Goal: Information Seeking & Learning: Learn about a topic

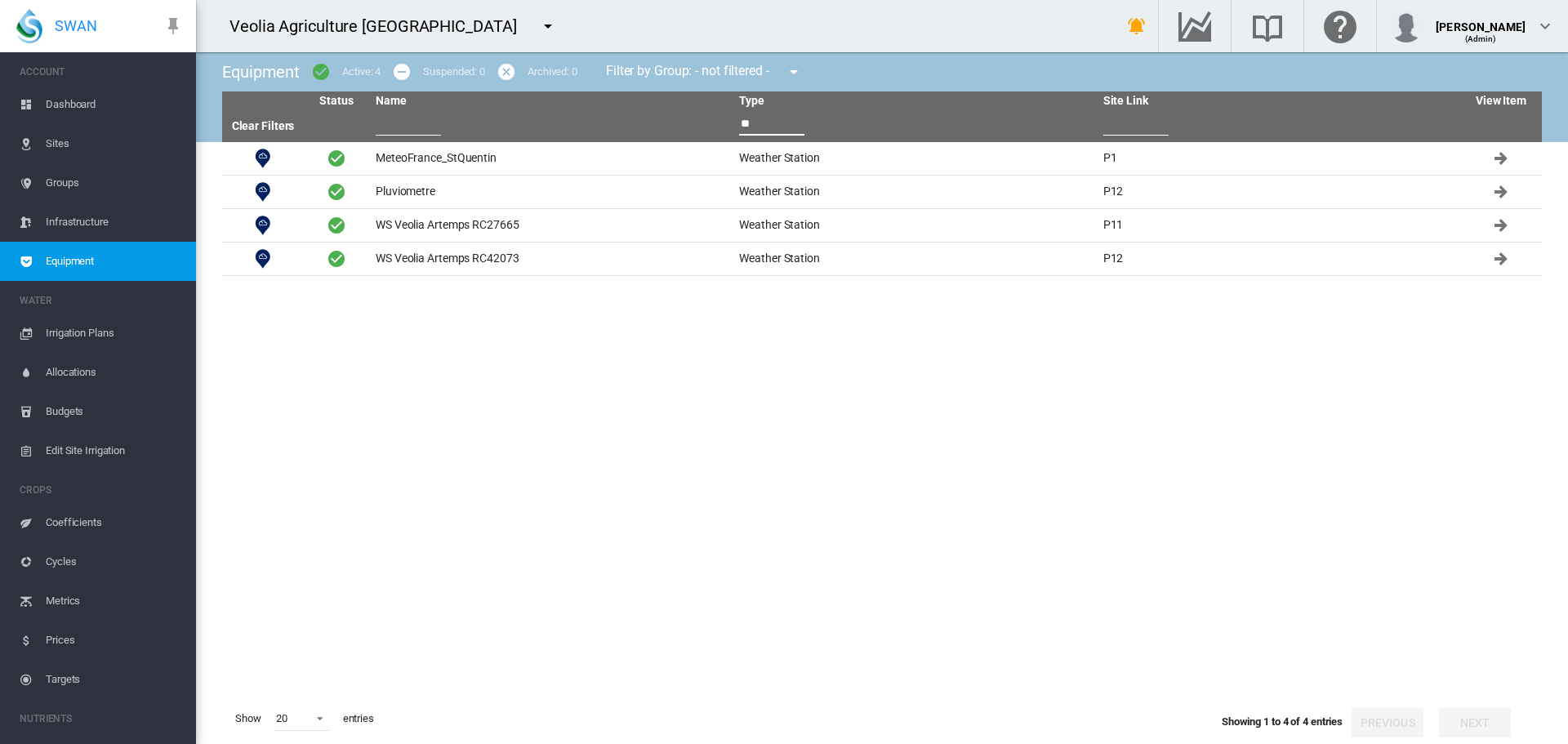
click at [538, 28] on md-icon "icon-menu-down" at bounding box center [548, 26] width 19 height 19
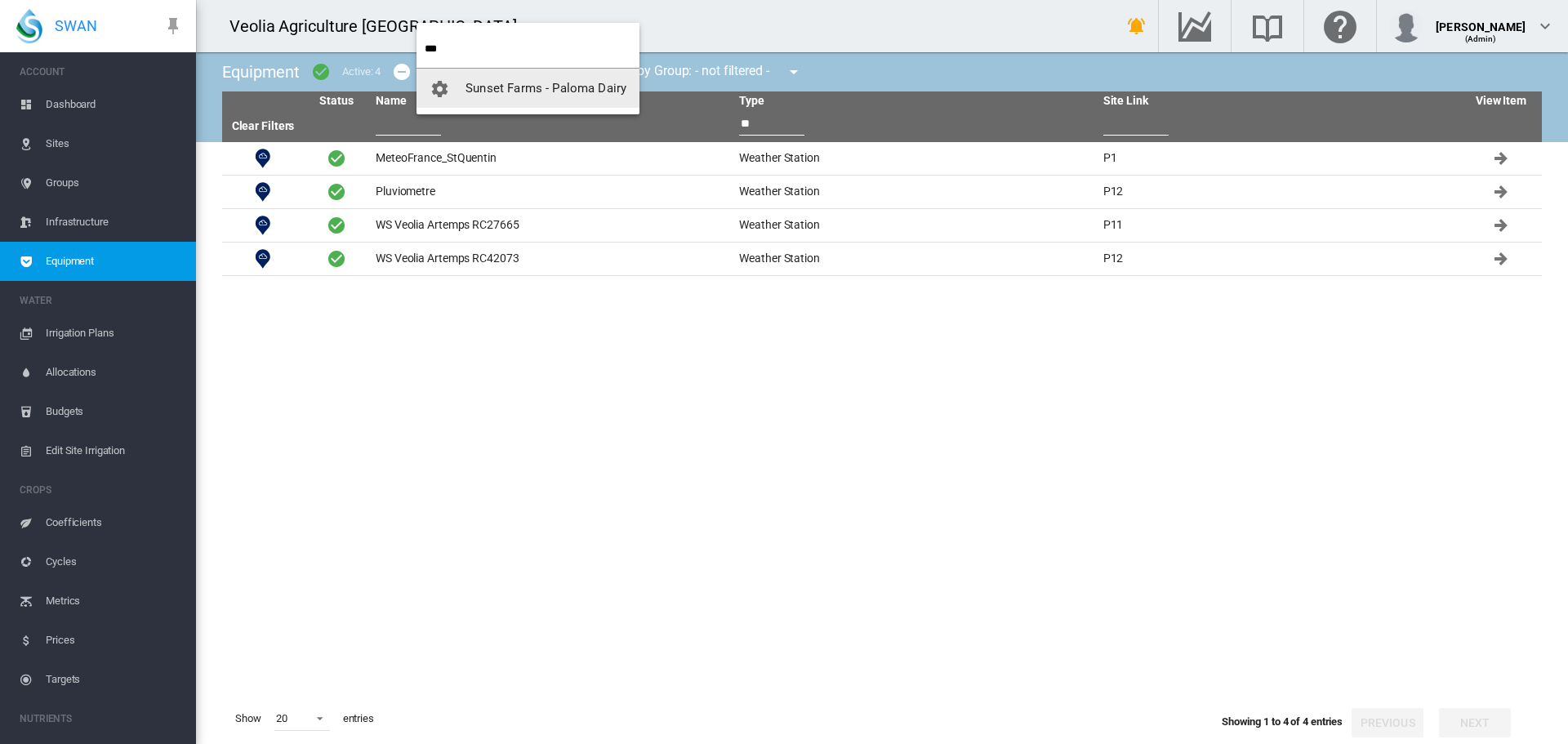
type input "***"
click at [512, 78] on button "Sunset Farms - Paloma Dairy" at bounding box center [528, 88] width 223 height 39
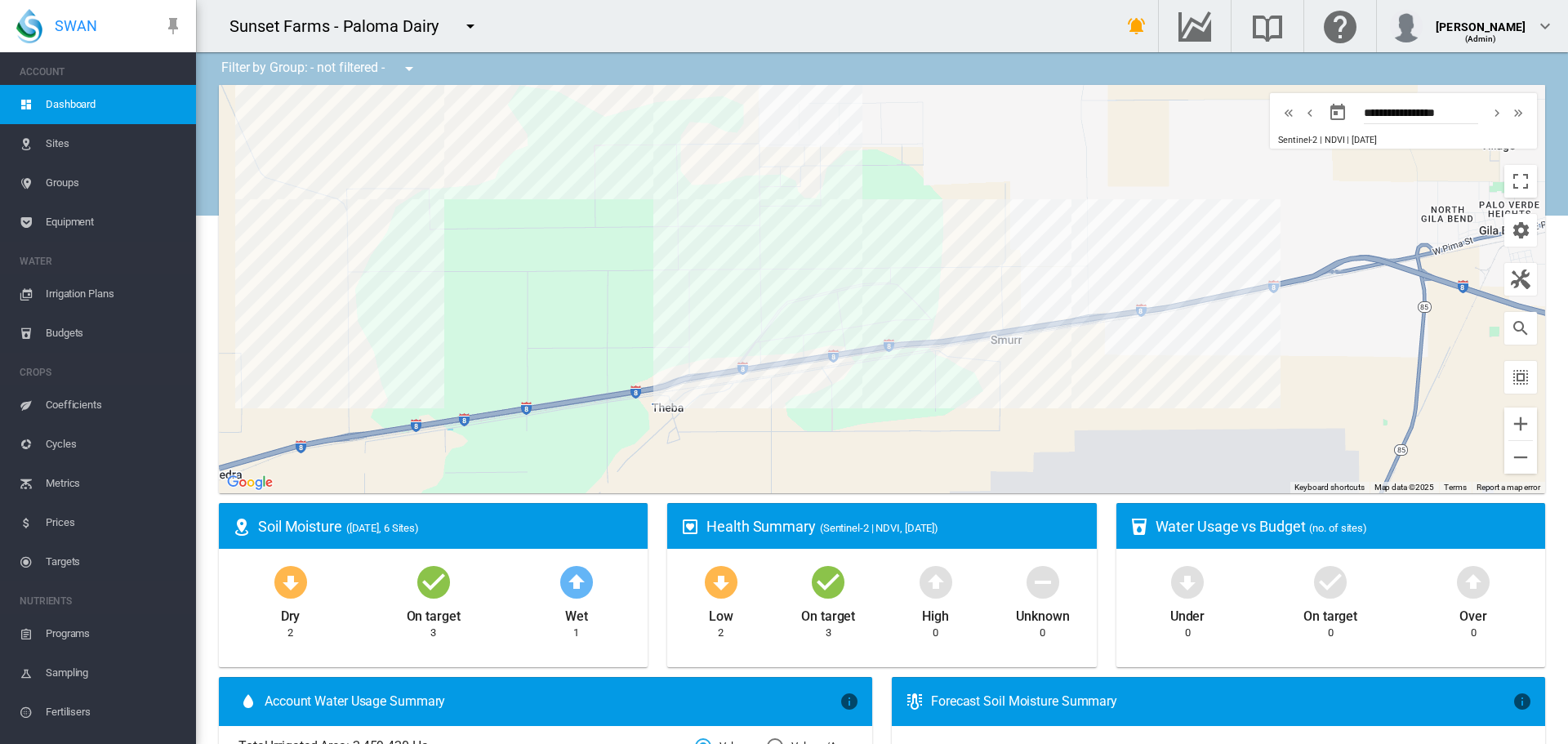
click at [60, 226] on span "Equipment" at bounding box center [114, 222] width 137 height 39
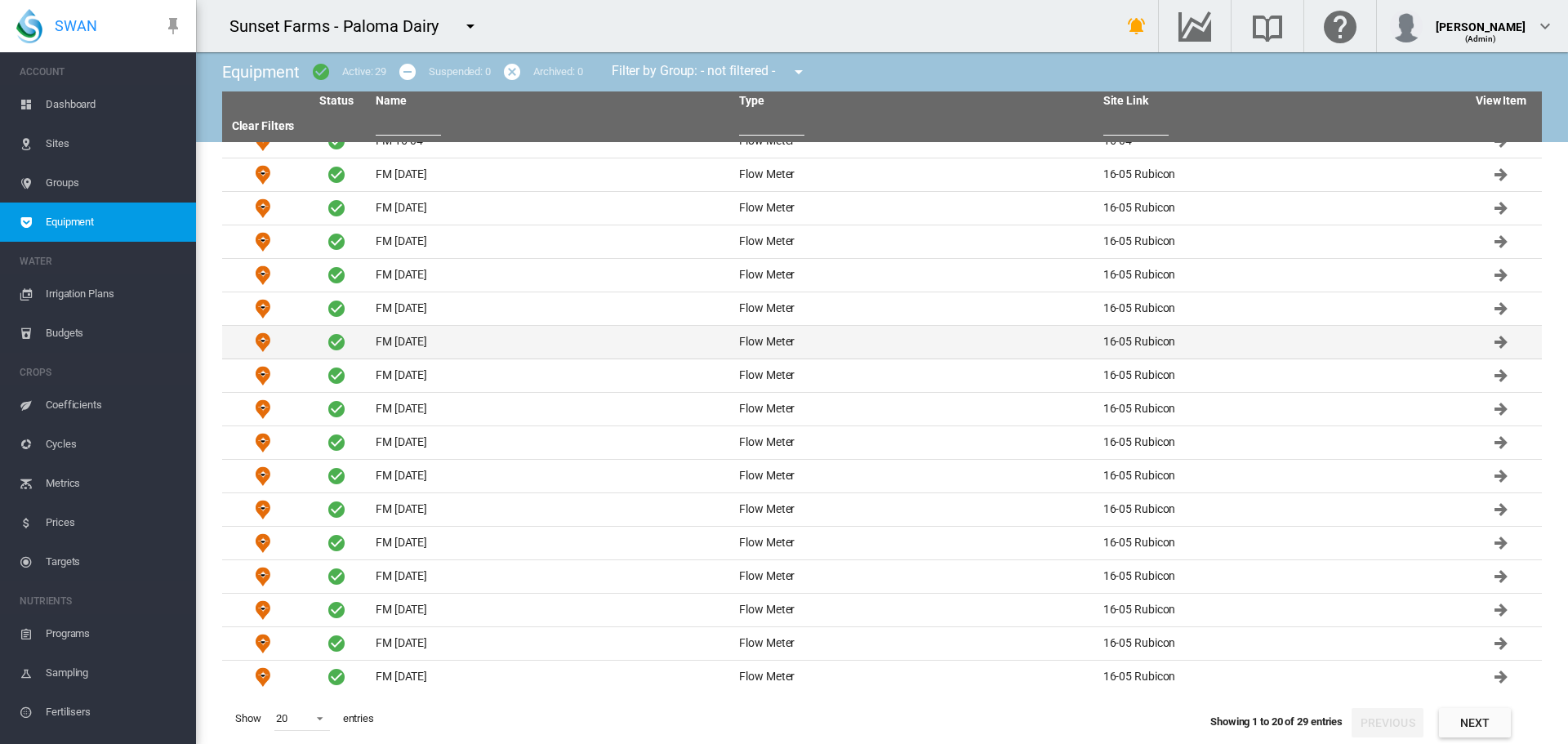
scroll to position [119, 0]
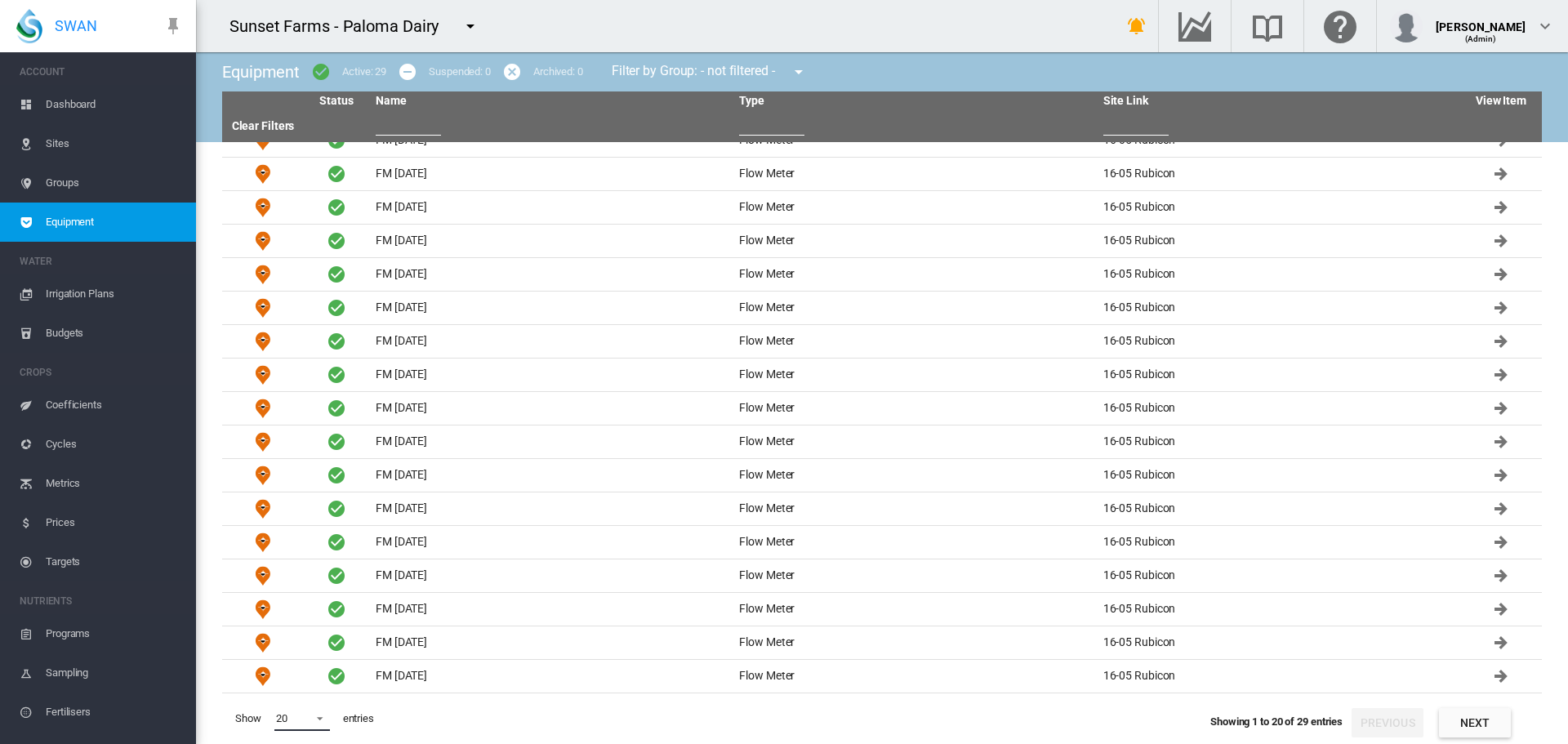
click at [298, 713] on span "20" at bounding box center [289, 718] width 26 height 14
click at [304, 697] on md-option "50" at bounding box center [317, 704] width 111 height 39
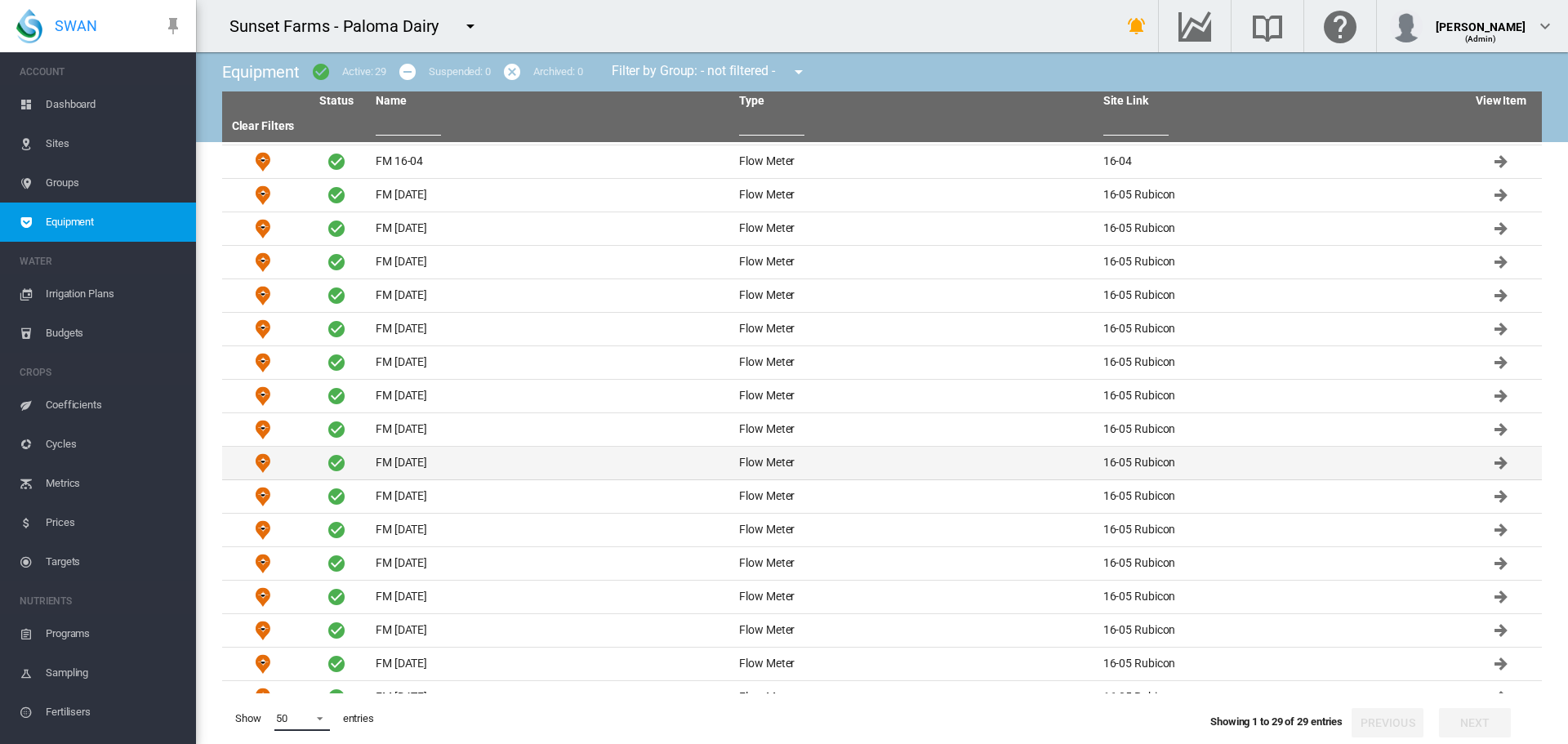
scroll to position [0, 0]
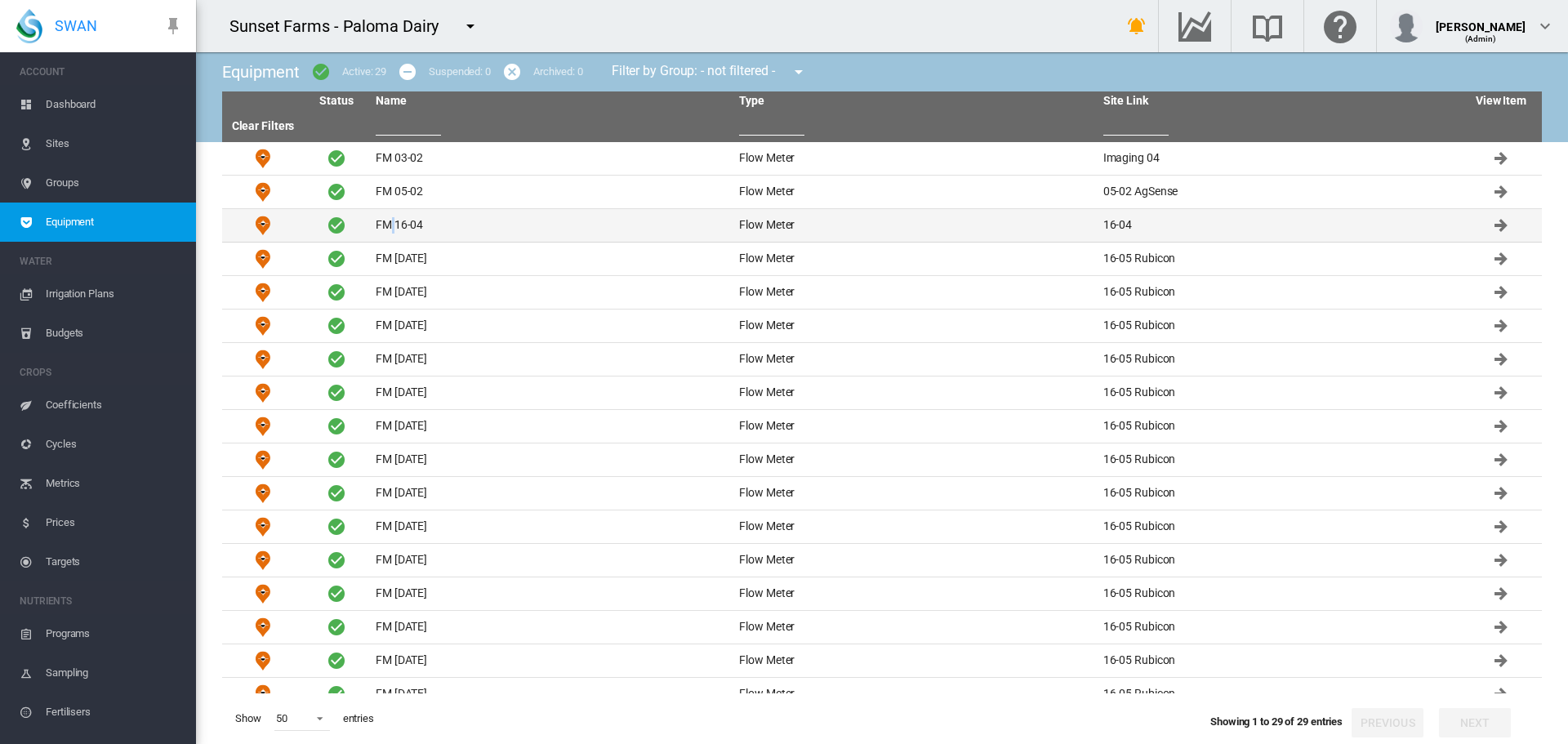
click at [392, 224] on td "FM 16-04" at bounding box center [551, 226] width 363 height 33
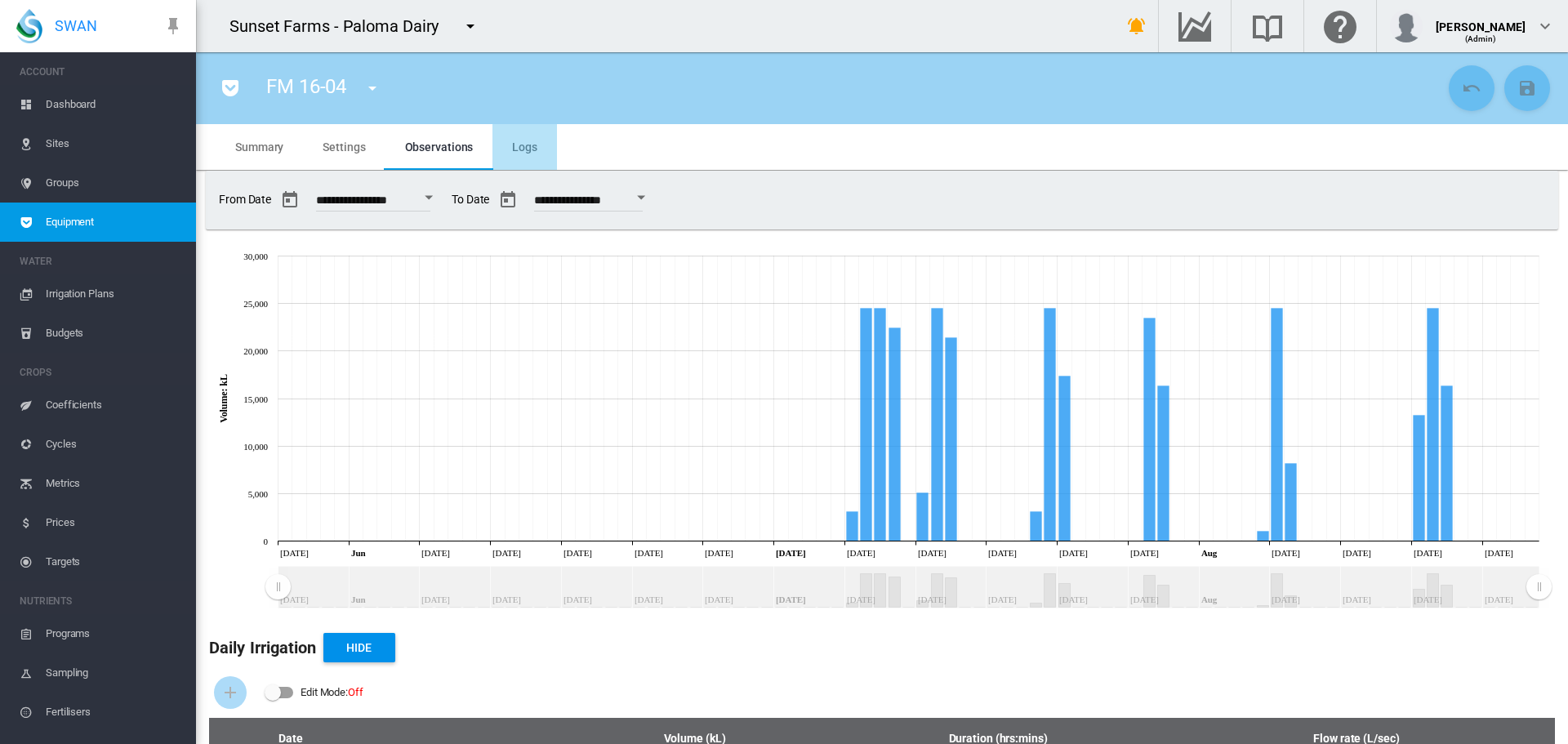
click at [527, 148] on span "Logs" at bounding box center [524, 147] width 25 height 13
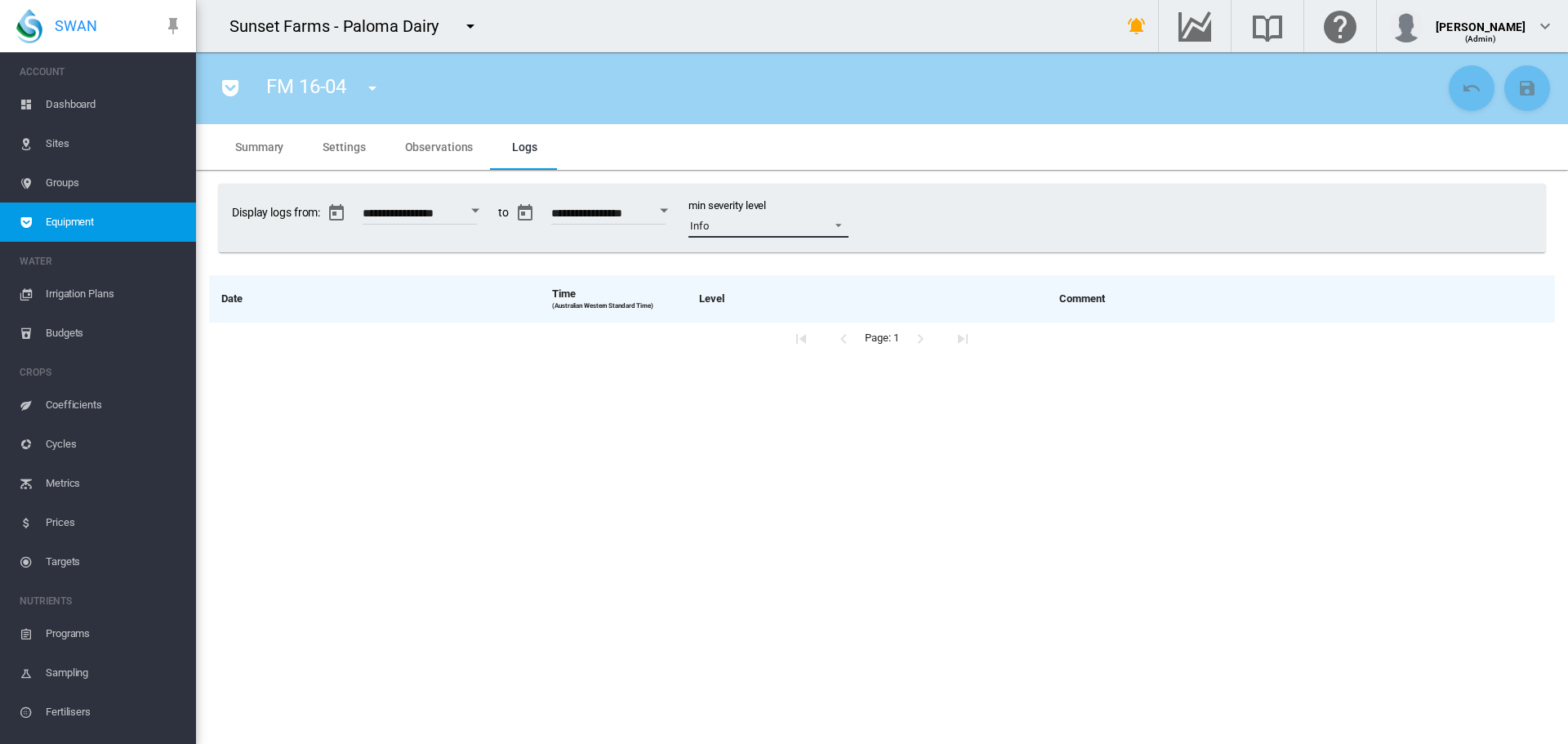
click at [783, 230] on span "Info" at bounding box center [755, 226] width 131 height 14
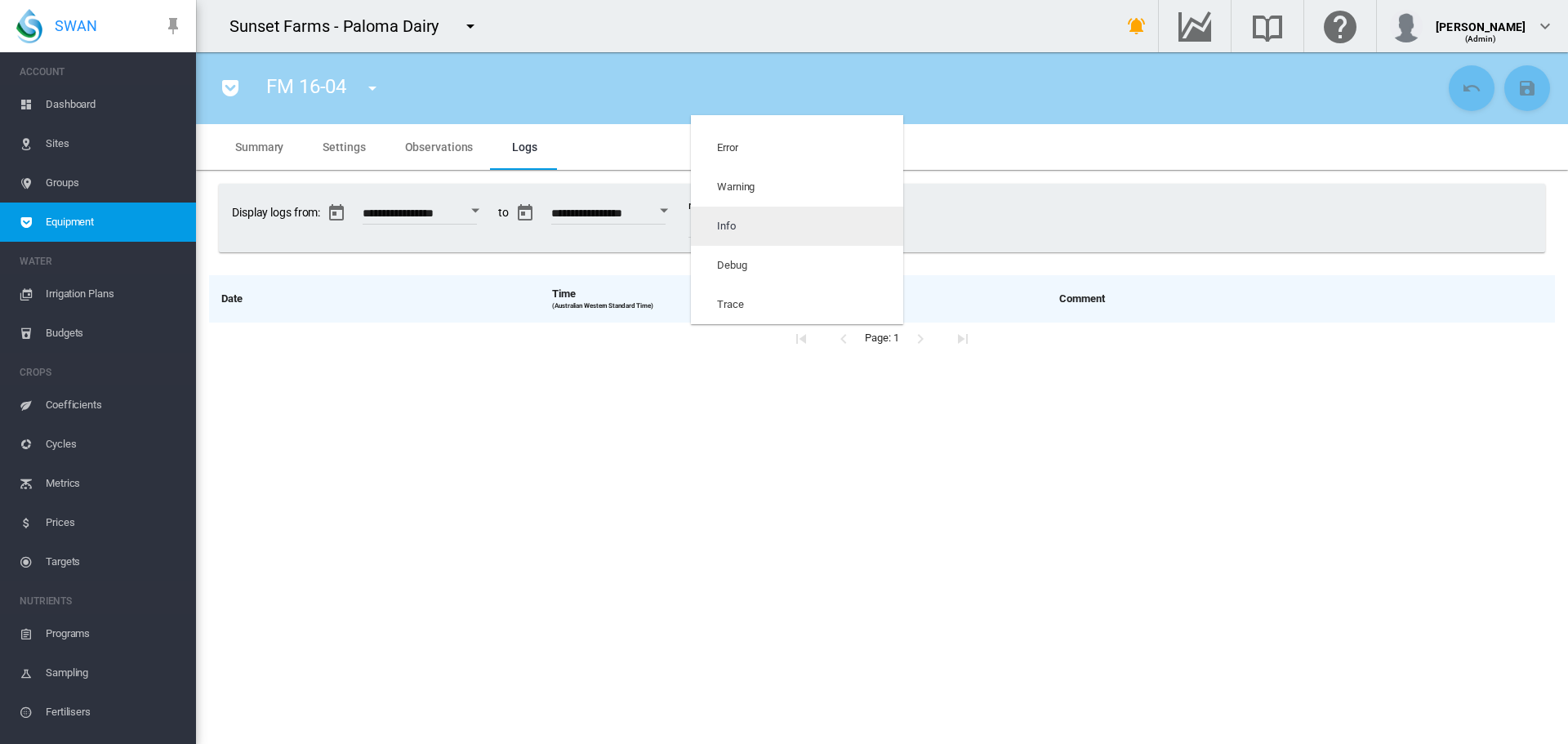
click at [724, 228] on div "Info" at bounding box center [727, 226] width 19 height 14
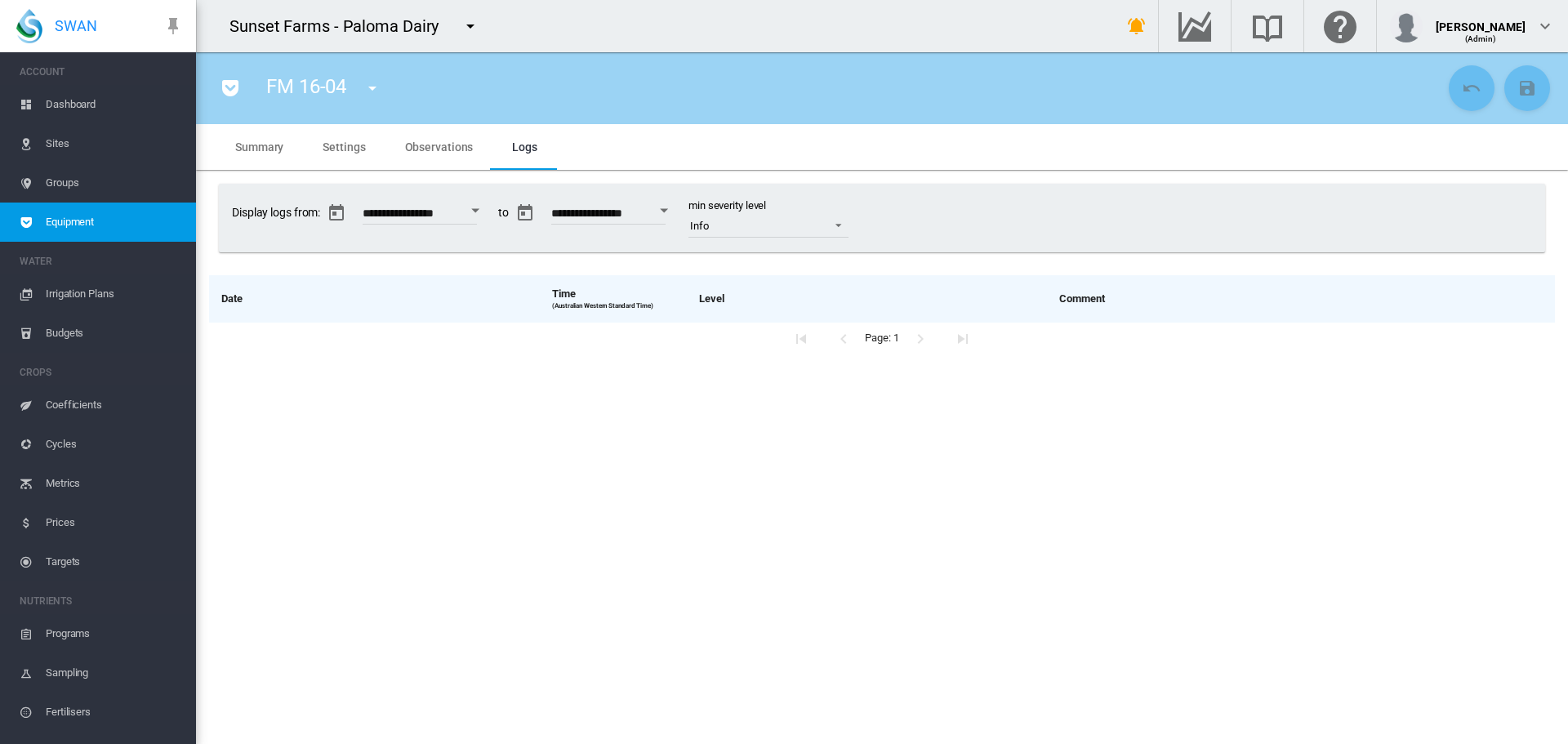
drag, startPoint x: 559, startPoint y: 398, endPoint x: 555, endPoint y: 389, distance: 9.8
click at [556, 398] on section "FM 16-04 FM 03-02 (Flow Meter) FM 05-02 (Flow Meter) FM 16-04 (Flow Meter) FM […" at bounding box center [882, 398] width 1372 height 691
click at [426, 150] on span "Observations" at bounding box center [440, 147] width 69 height 13
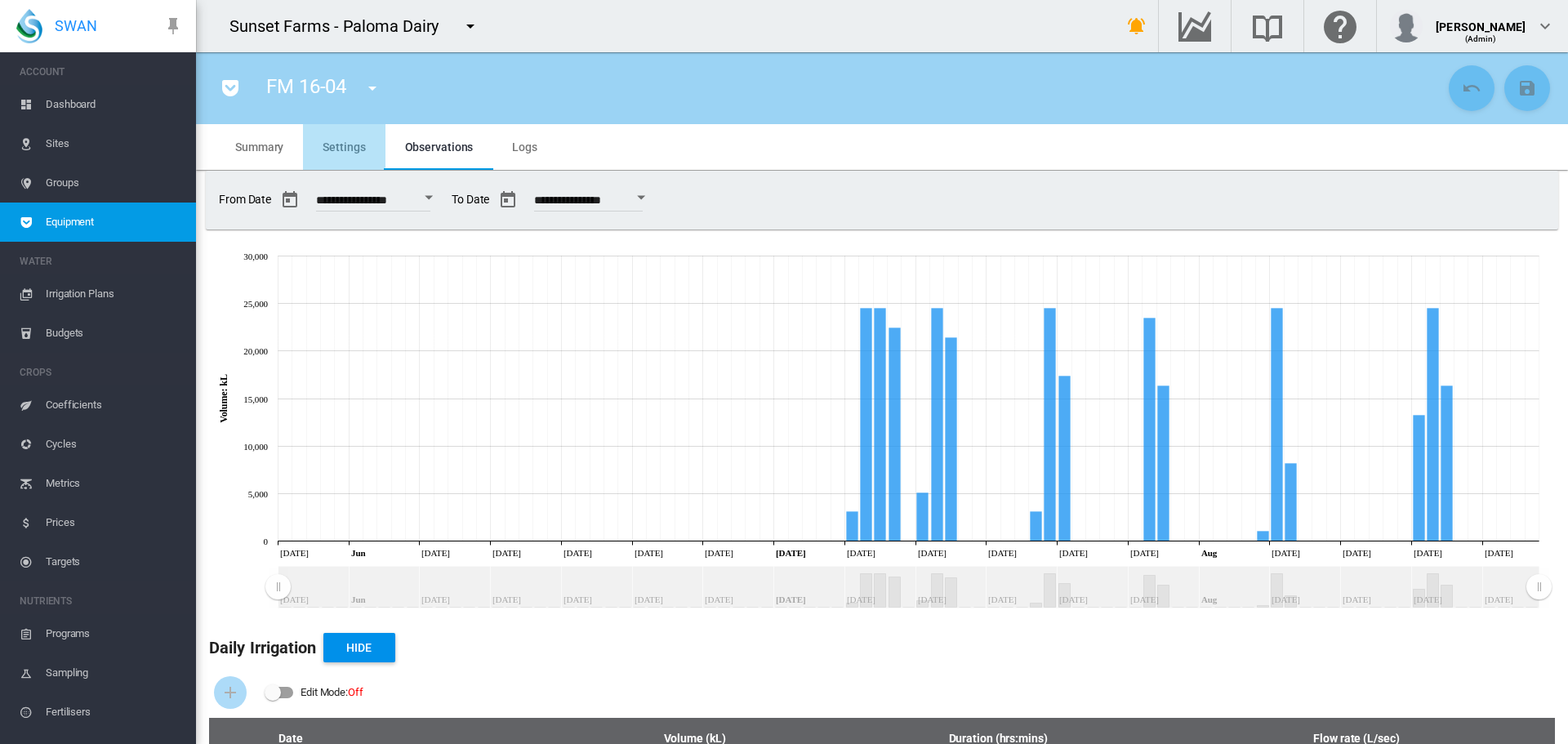
click at [328, 141] on span "Settings" at bounding box center [343, 147] width 42 height 13
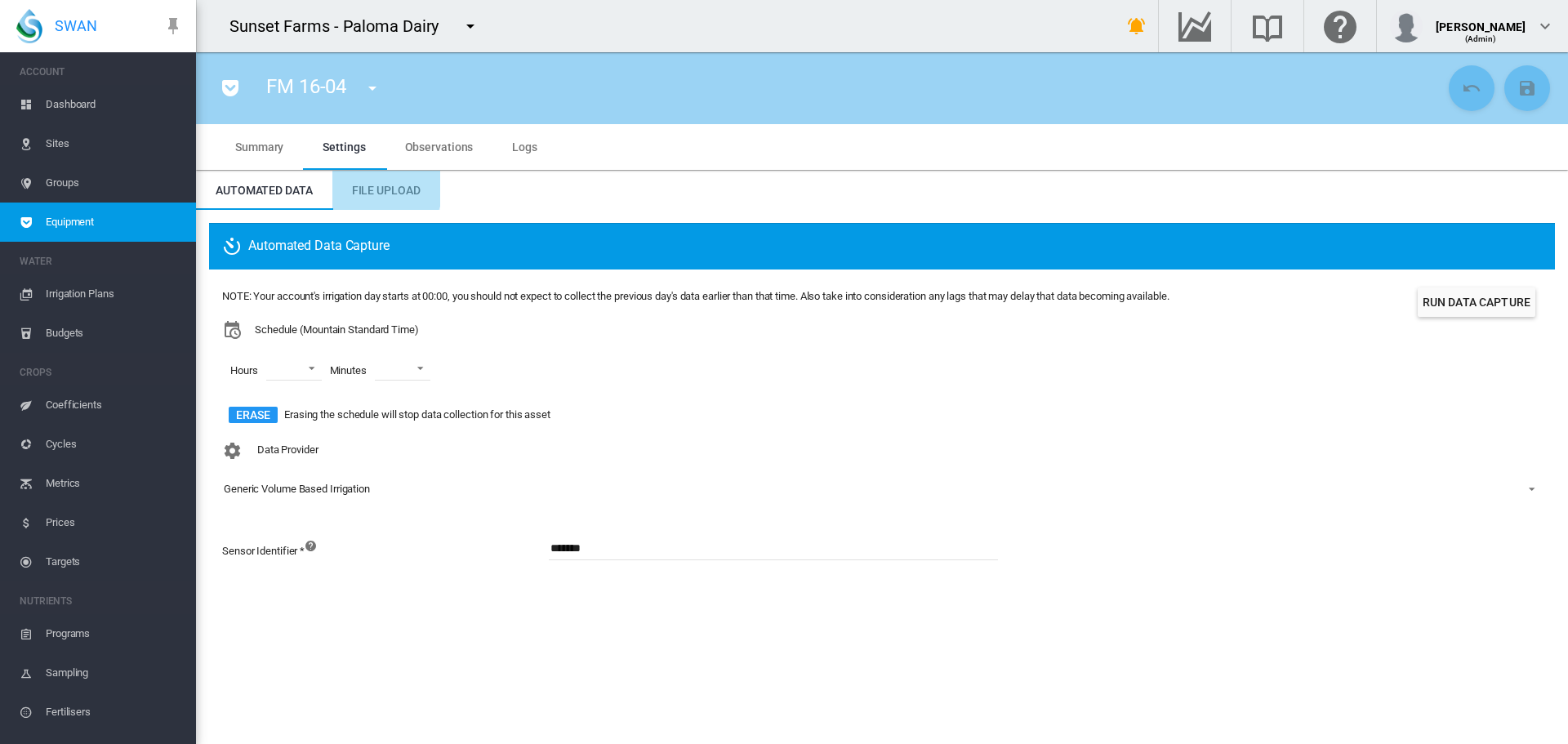
click at [372, 187] on span "File Upload" at bounding box center [386, 190] width 69 height 13
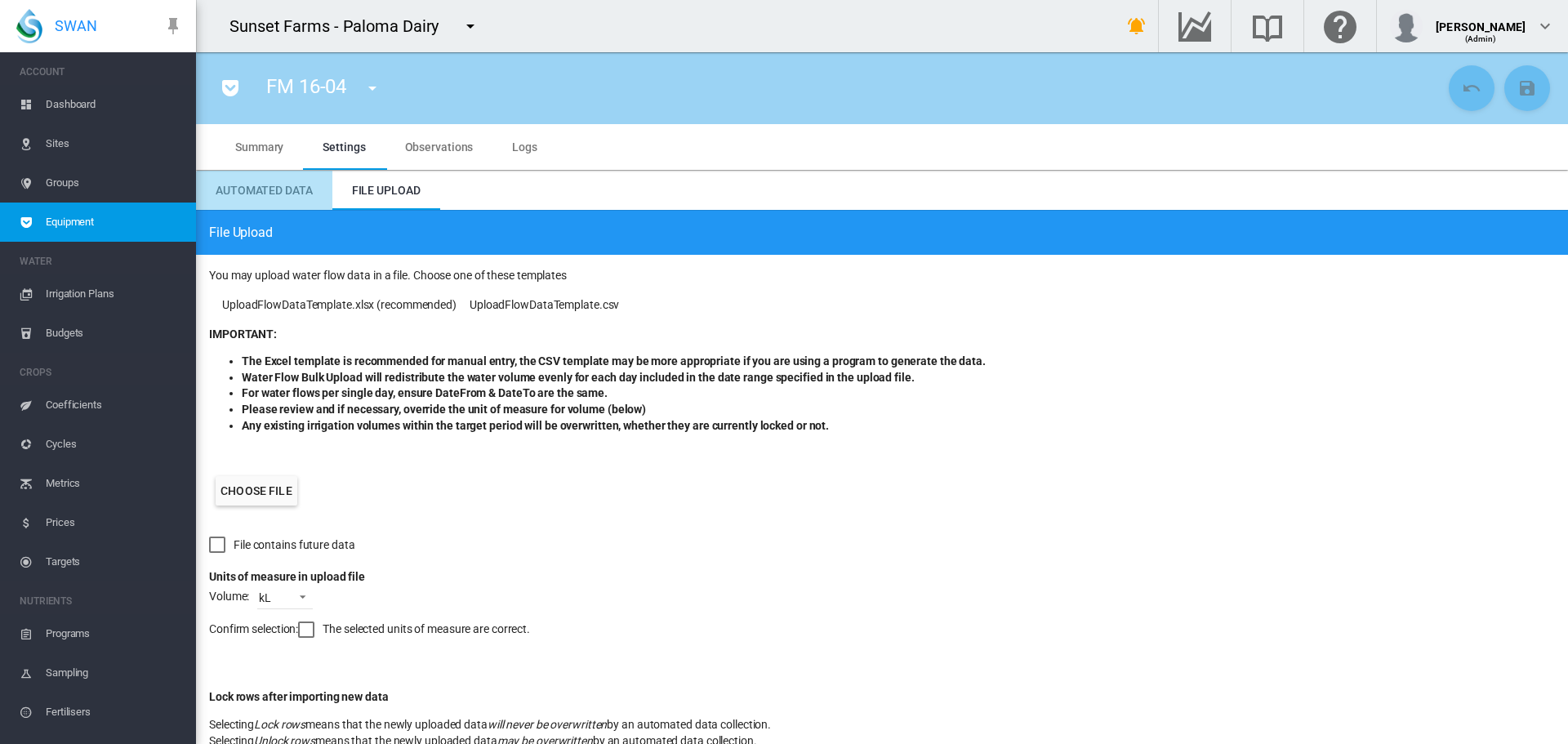
click at [245, 193] on span "Automated Data" at bounding box center [264, 190] width 98 height 13
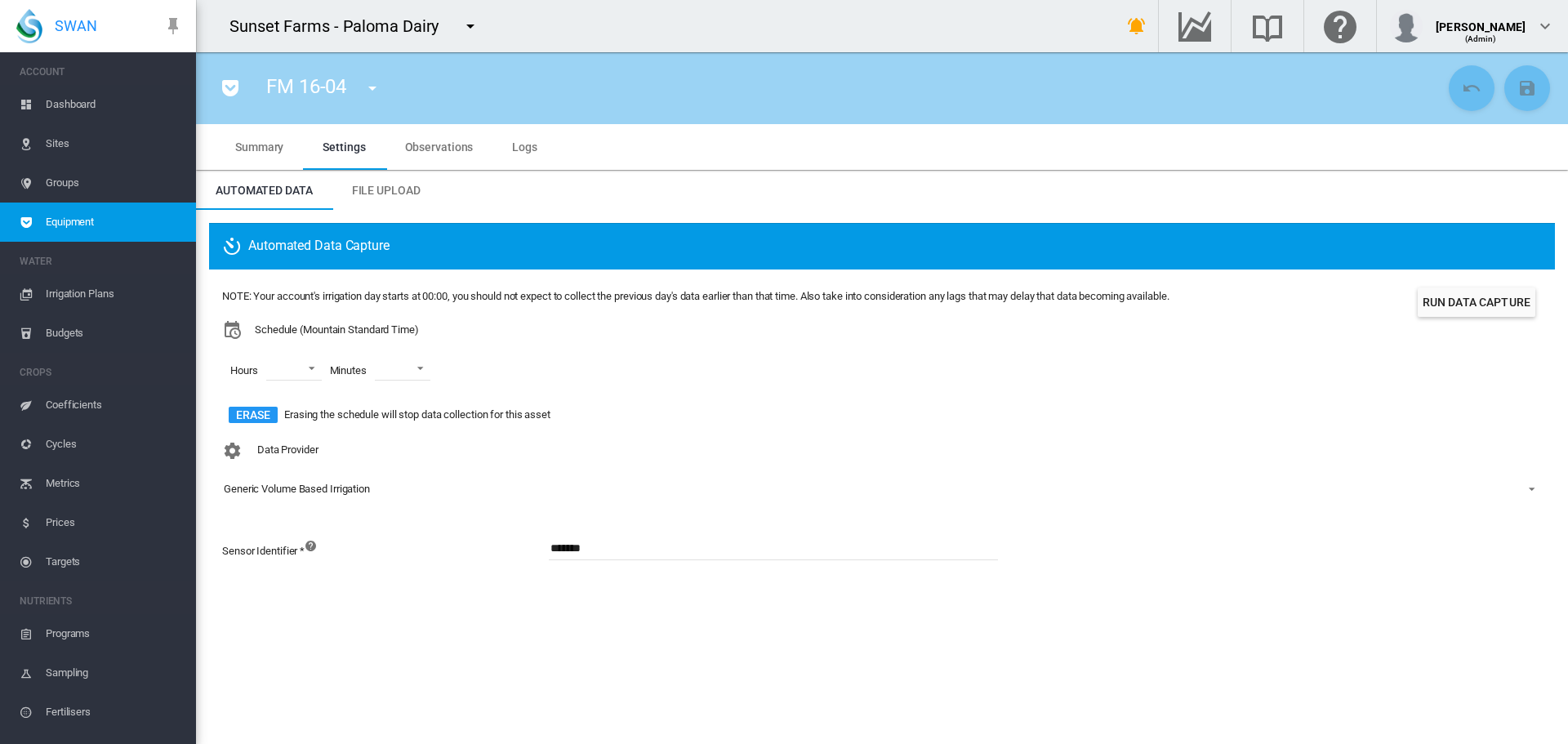
click at [472, 148] on md-tab-item "Observations" at bounding box center [439, 147] width 108 height 46
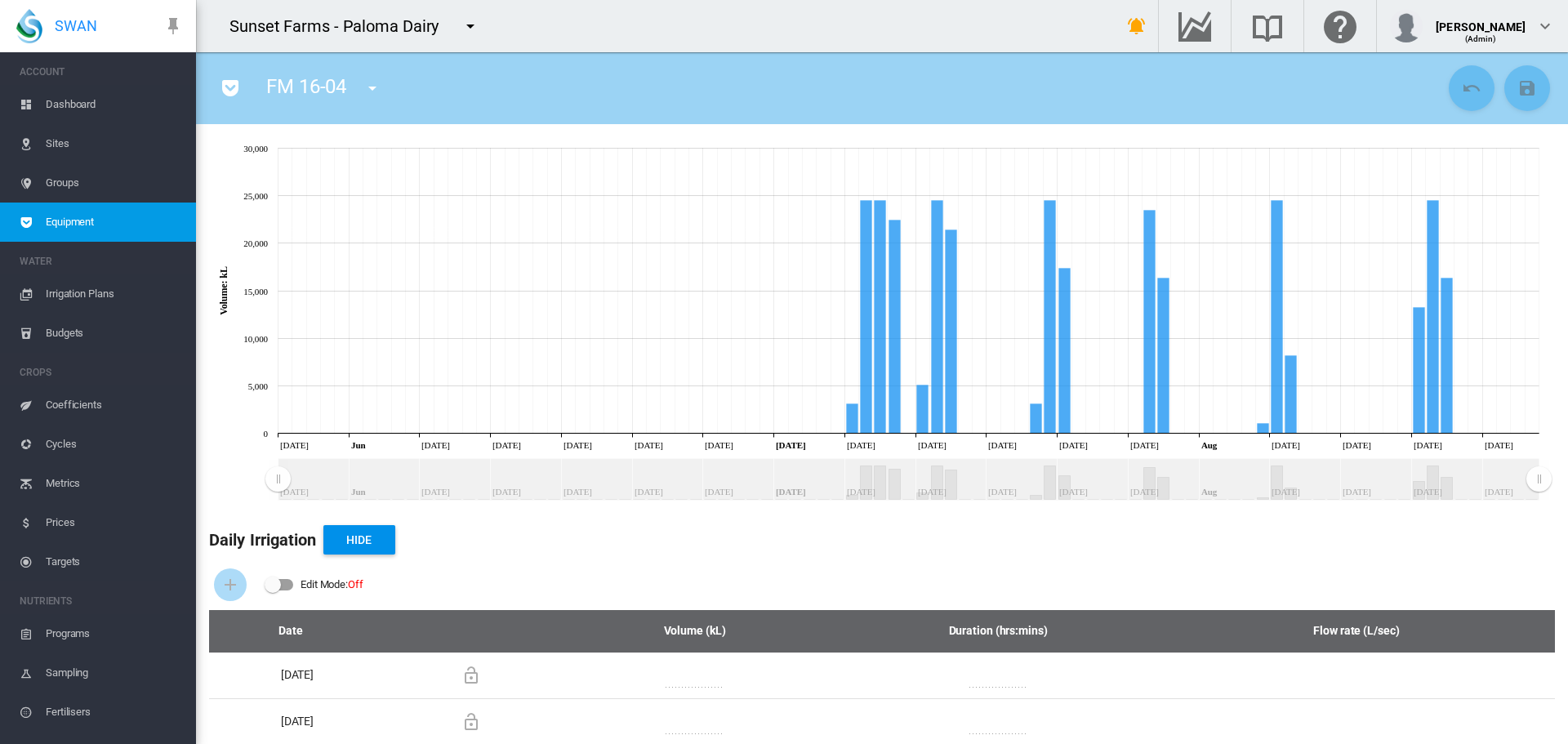
scroll to position [137, 0]
